Goal: Find specific page/section: Find specific page/section

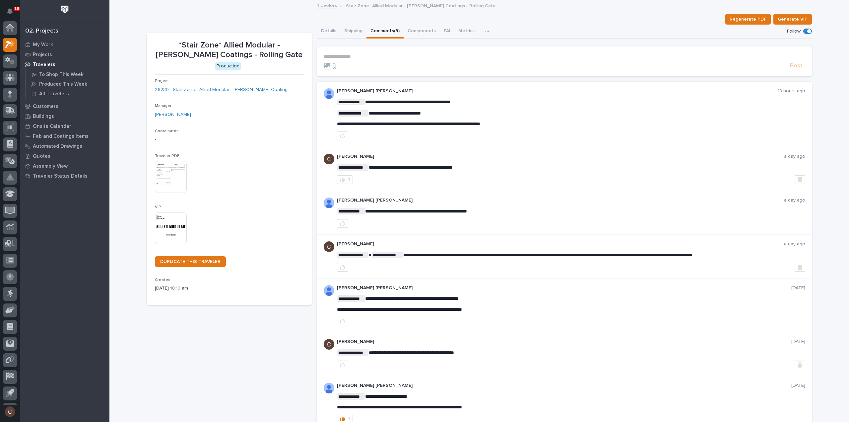
scroll to position [15, 0]
click at [11, 25] on div at bounding box center [10, 30] width 14 height 14
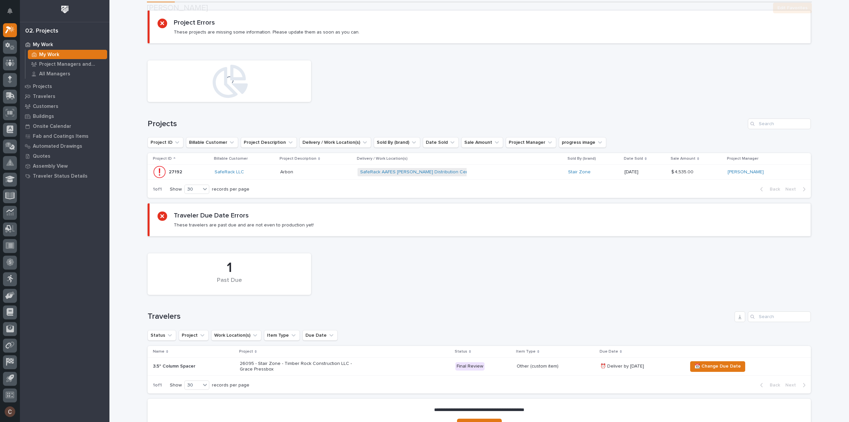
scroll to position [124, 0]
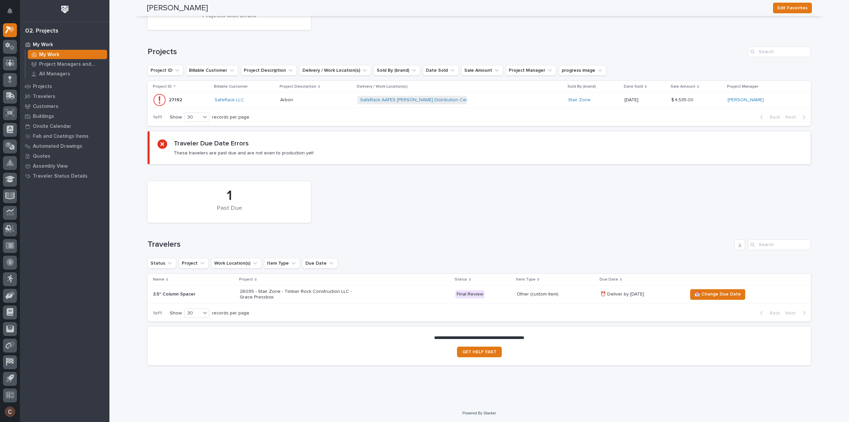
click at [374, 292] on div "26095 - Stair Zone - Timber Rock Construction LLC - Grace Pressbox" at bounding box center [345, 294] width 210 height 17
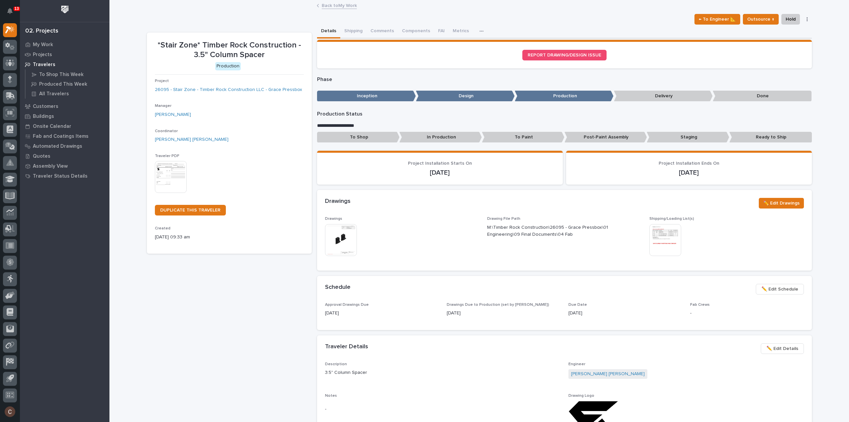
click at [342, 240] on img at bounding box center [341, 240] width 32 height 32
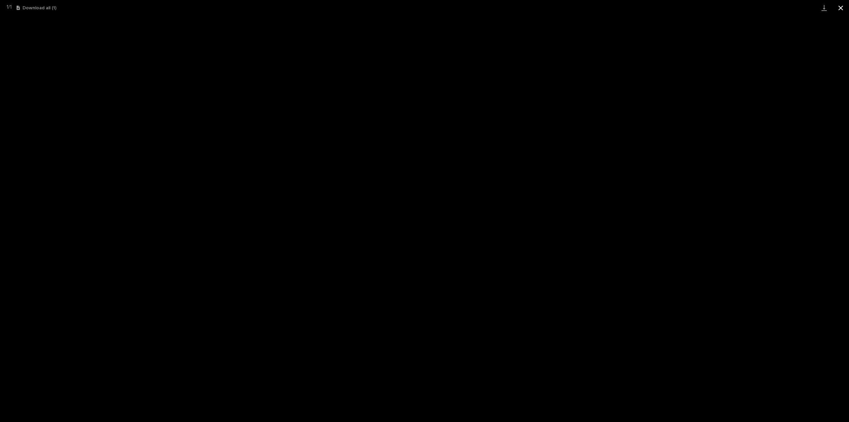
click at [839, 8] on button "Close gallery" at bounding box center [841, 8] width 17 height 16
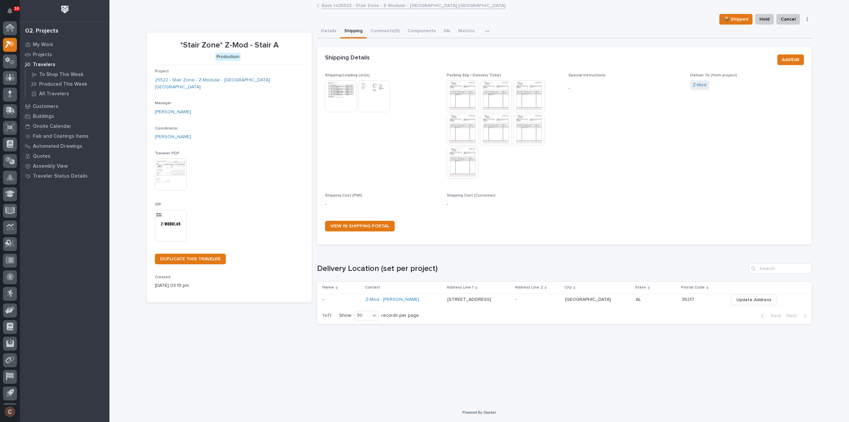
scroll to position [15, 0]
click at [360, 225] on span "VIEW IN SHIPPING PORTAL" at bounding box center [359, 226] width 59 height 5
